Goal: Information Seeking & Learning: Find specific fact

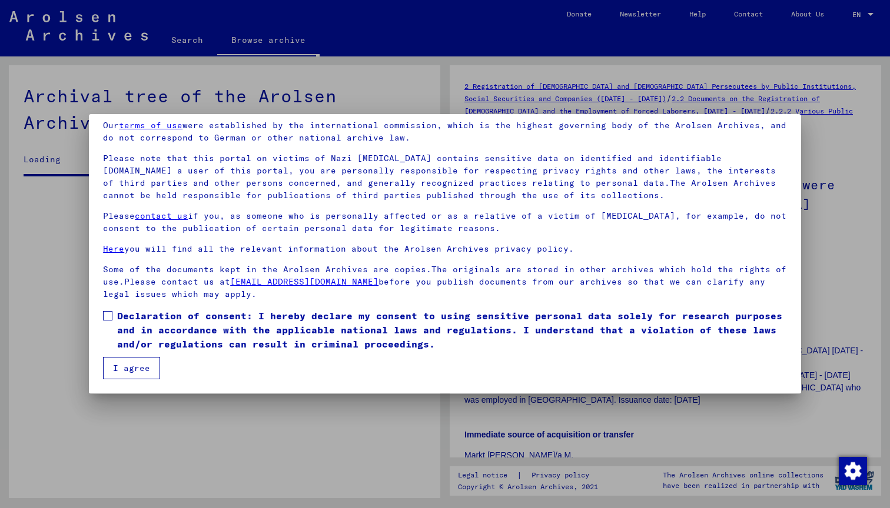
scroll to position [48, 0]
click at [110, 319] on span at bounding box center [107, 315] width 9 height 9
click at [128, 369] on button "I agree" at bounding box center [131, 368] width 57 height 22
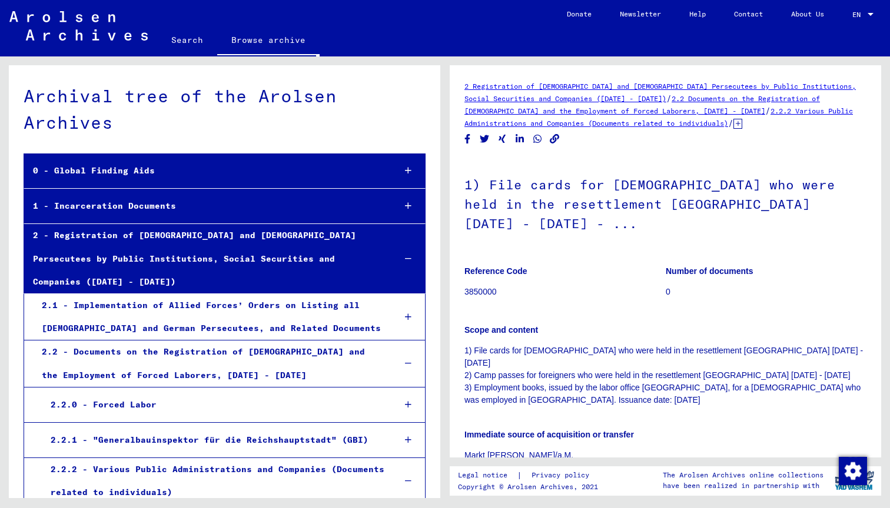
scroll to position [15914, 0]
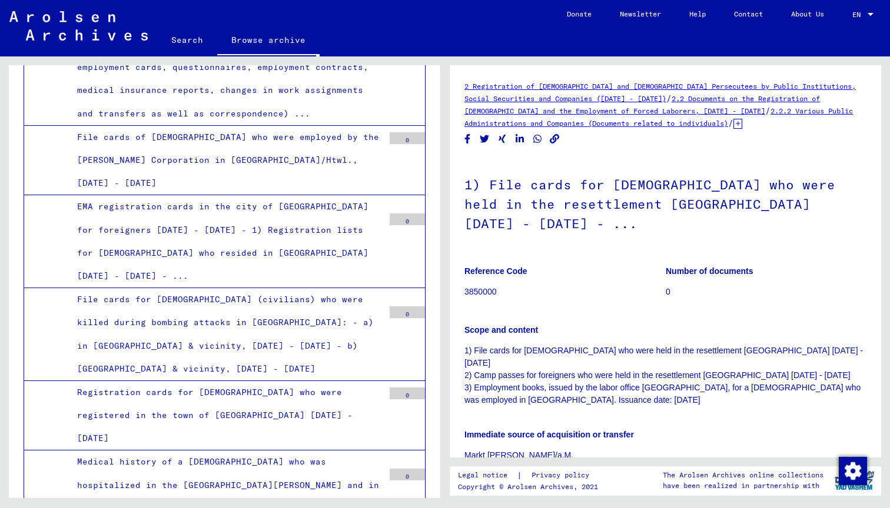
click at [183, 42] on link "Search" at bounding box center [187, 40] width 60 height 28
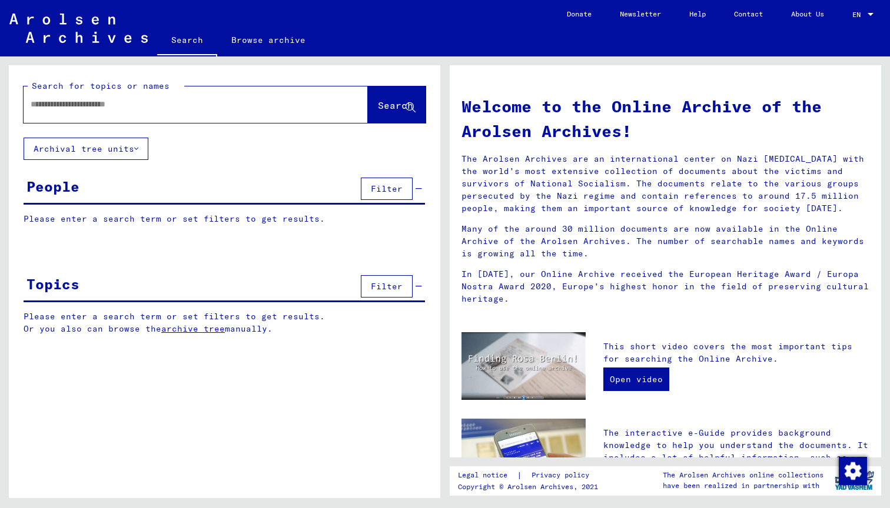
click at [56, 109] on input "text" at bounding box center [182, 104] width 302 height 12
type input "*******"
click at [382, 102] on span "Search" at bounding box center [395, 105] width 35 height 12
